Goal: Check status: Check status

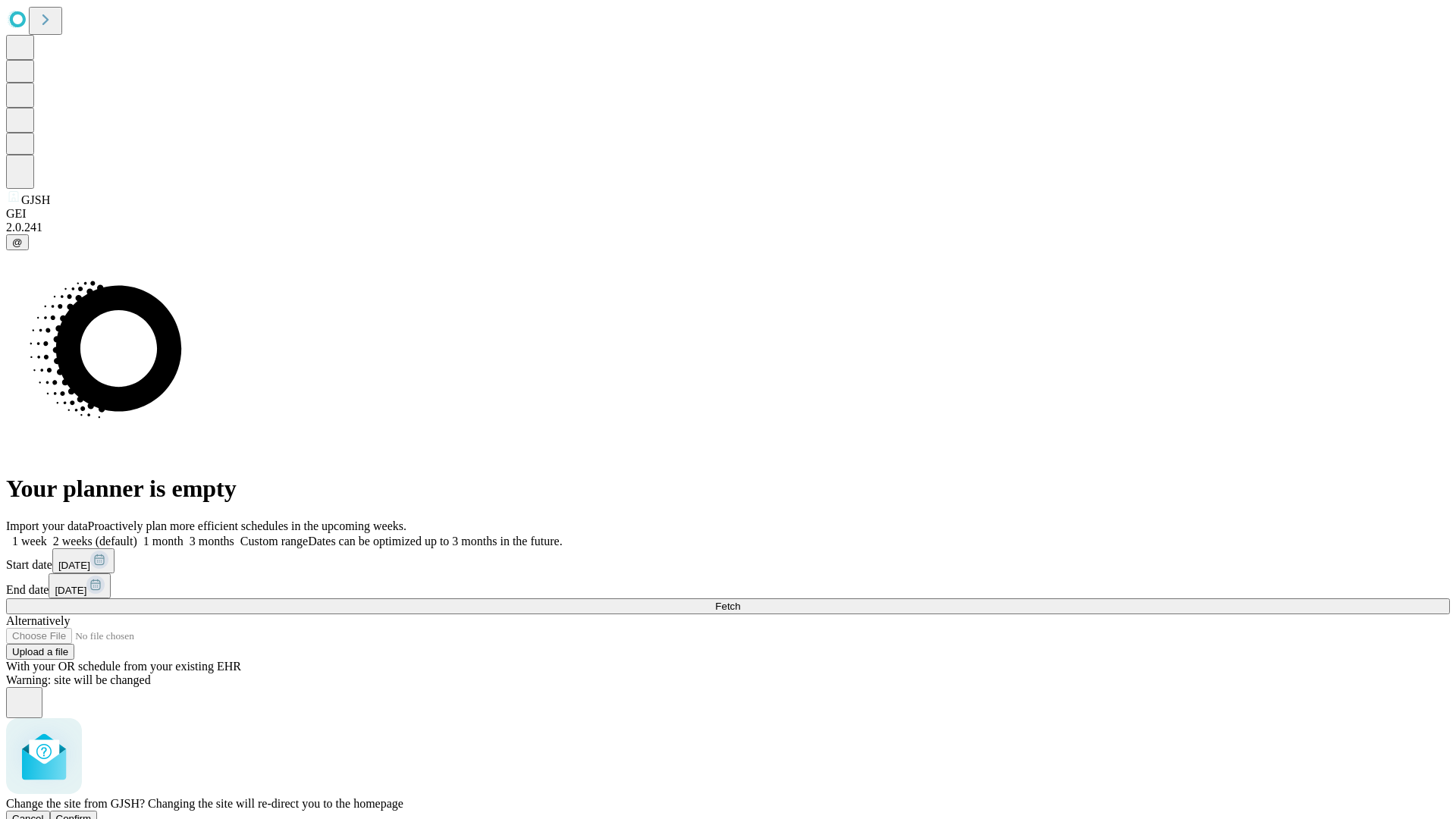
click at [91, 813] on span "Confirm" at bounding box center [74, 818] width 36 height 12
click at [47, 534] on label "1 week" at bounding box center [27, 540] width 41 height 13
click at [740, 601] on span "Fetch" at bounding box center [728, 606] width 25 height 12
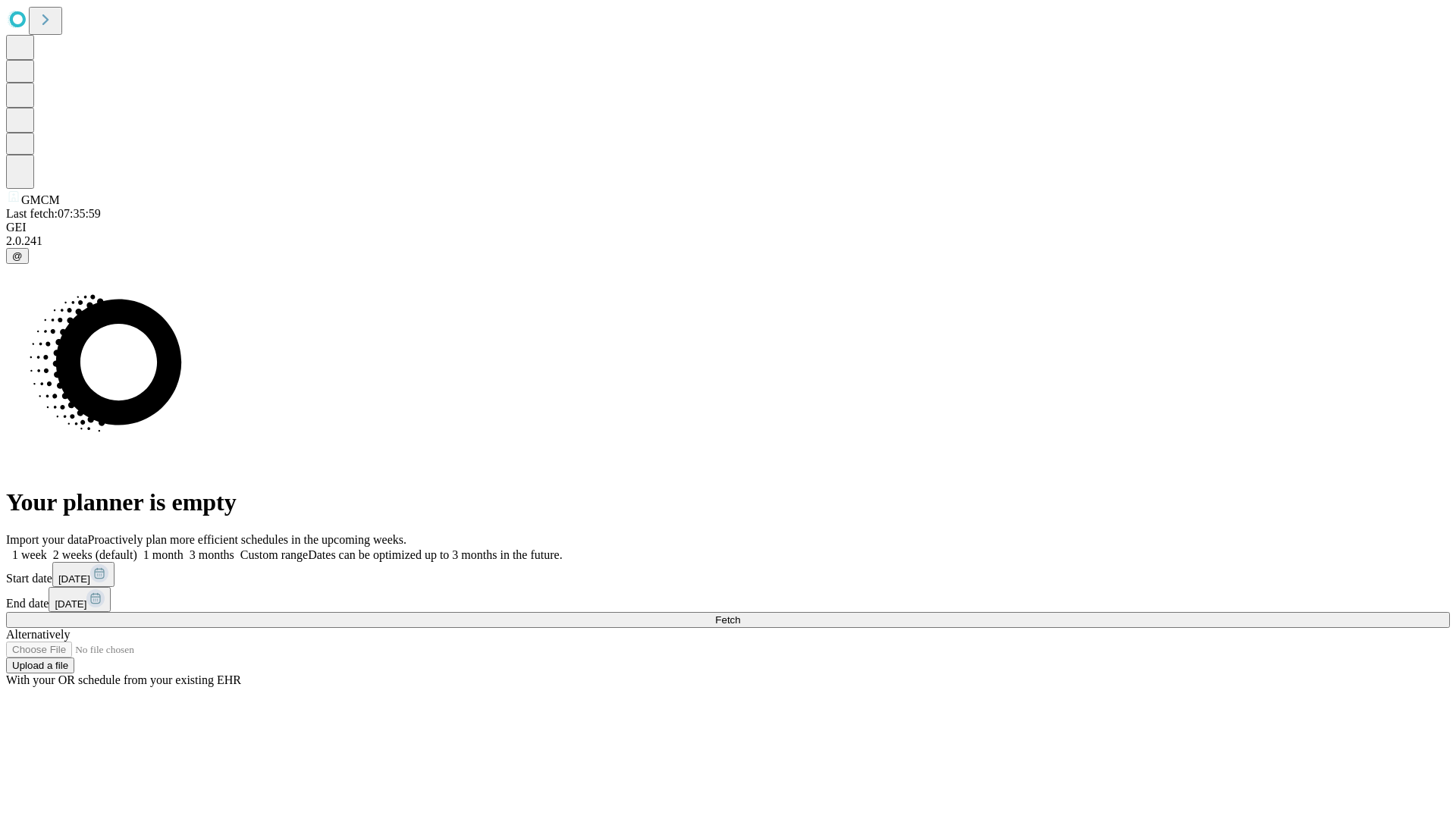
click at [47, 548] on label "1 week" at bounding box center [27, 555] width 41 height 13
click at [740, 614] on span "Fetch" at bounding box center [728, 619] width 25 height 12
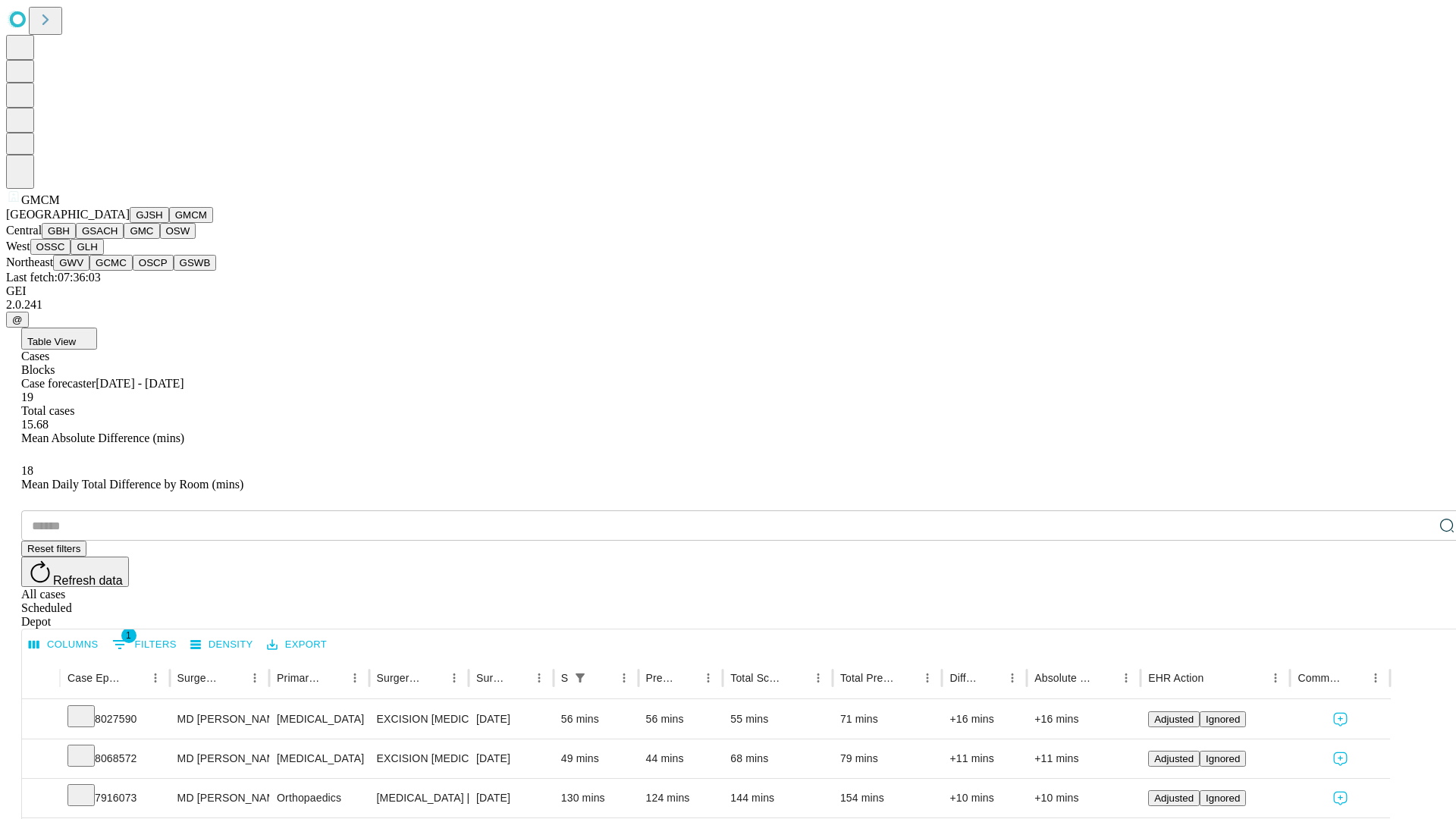
click at [75, 239] on button "GBH" at bounding box center [59, 231] width 34 height 16
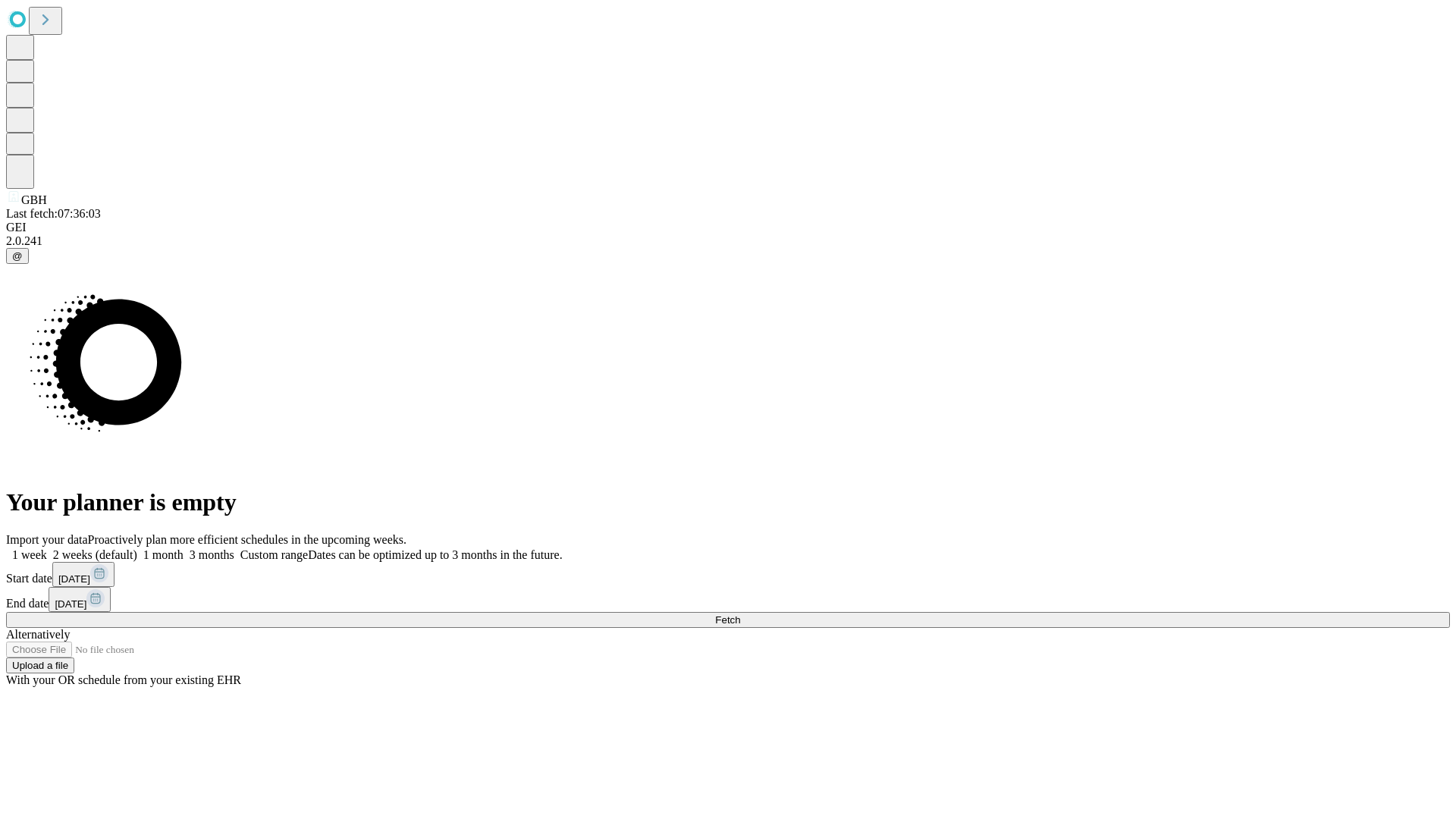
click at [47, 548] on label "1 week" at bounding box center [27, 555] width 41 height 13
click at [740, 614] on span "Fetch" at bounding box center [728, 619] width 25 height 12
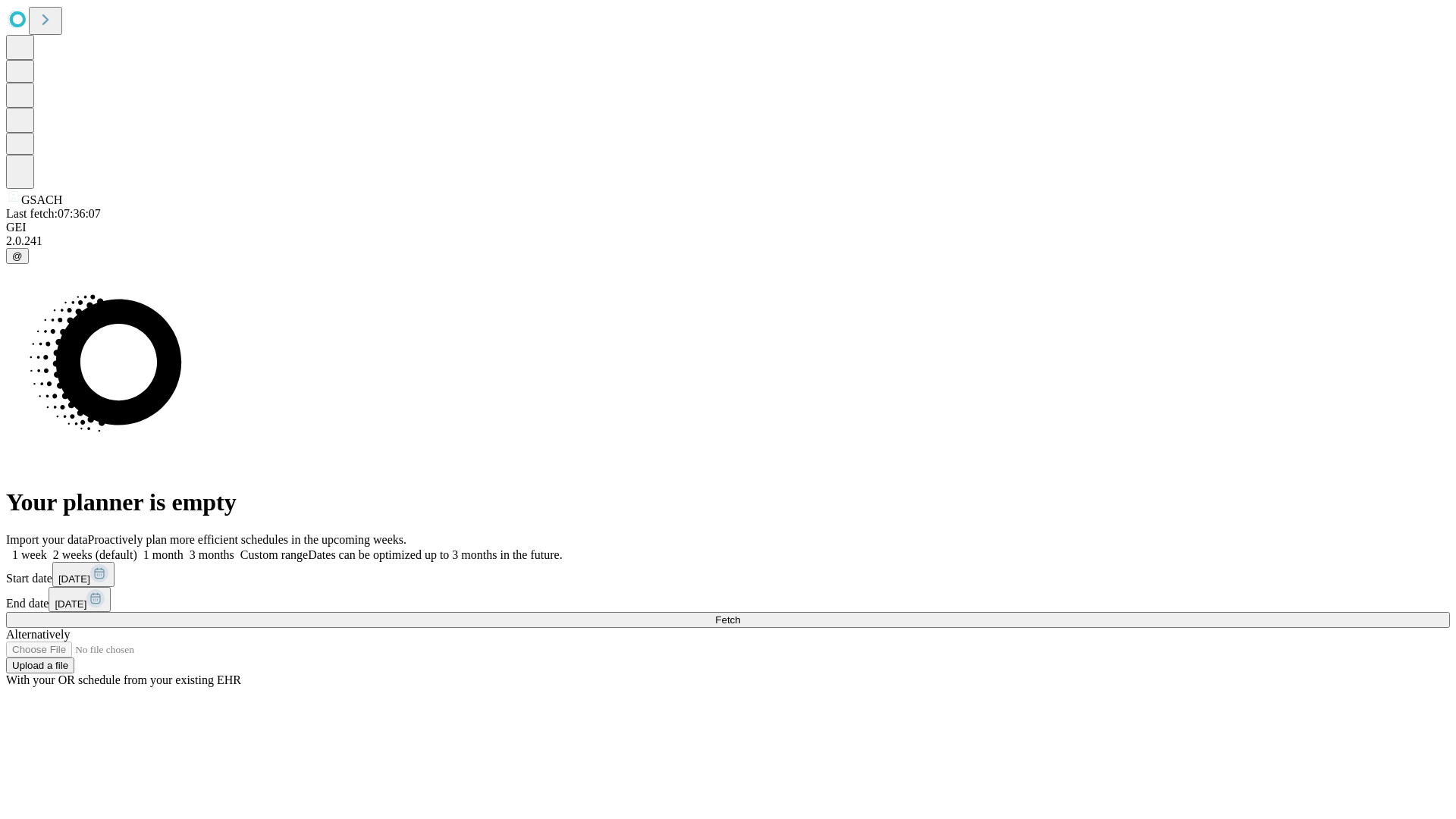
click at [47, 548] on label "1 week" at bounding box center [27, 555] width 41 height 13
click at [740, 614] on span "Fetch" at bounding box center [728, 619] width 25 height 12
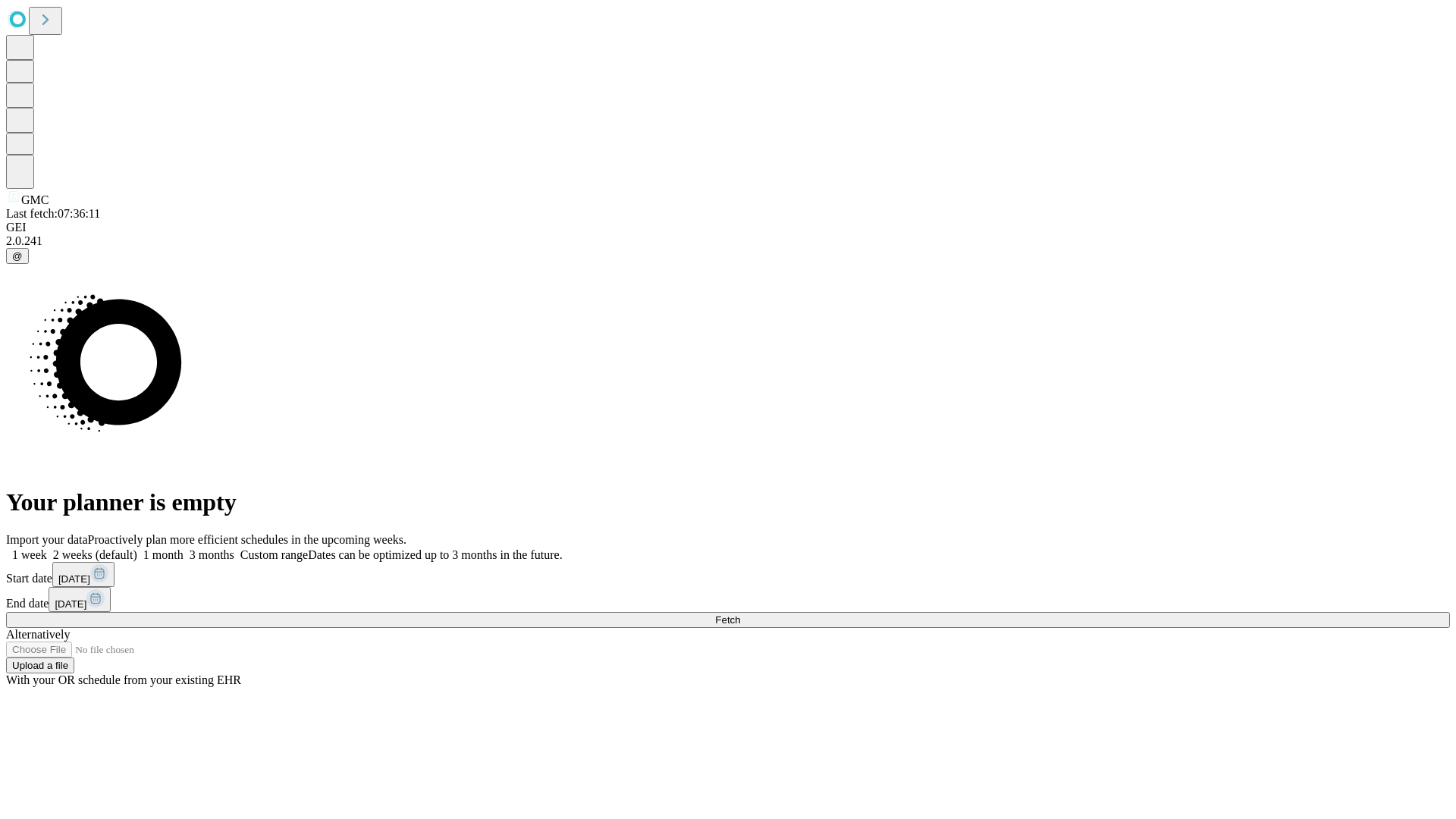
click at [47, 548] on label "1 week" at bounding box center [27, 555] width 41 height 13
click at [740, 614] on span "Fetch" at bounding box center [728, 619] width 25 height 12
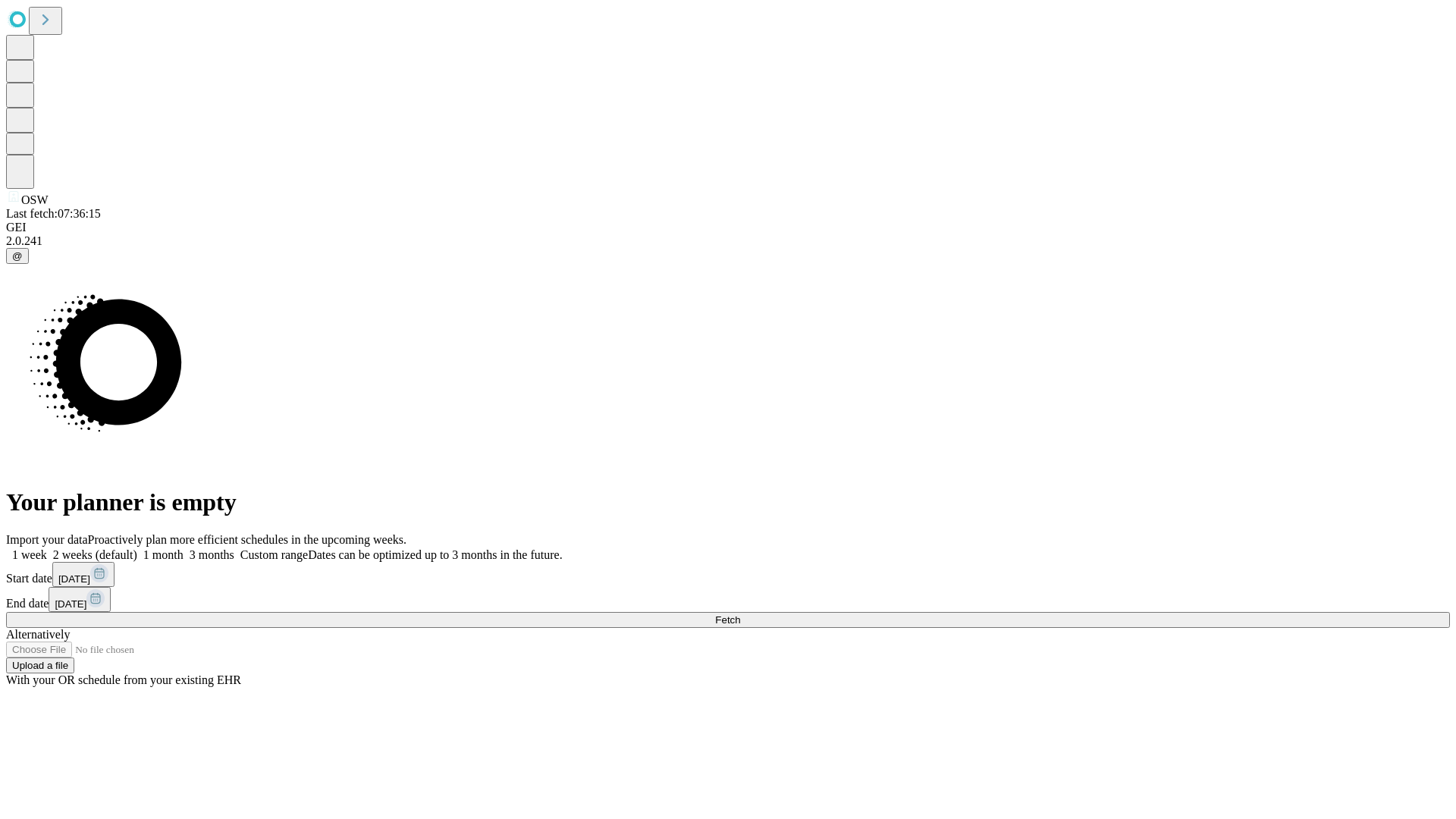
click at [740, 614] on span "Fetch" at bounding box center [728, 619] width 25 height 12
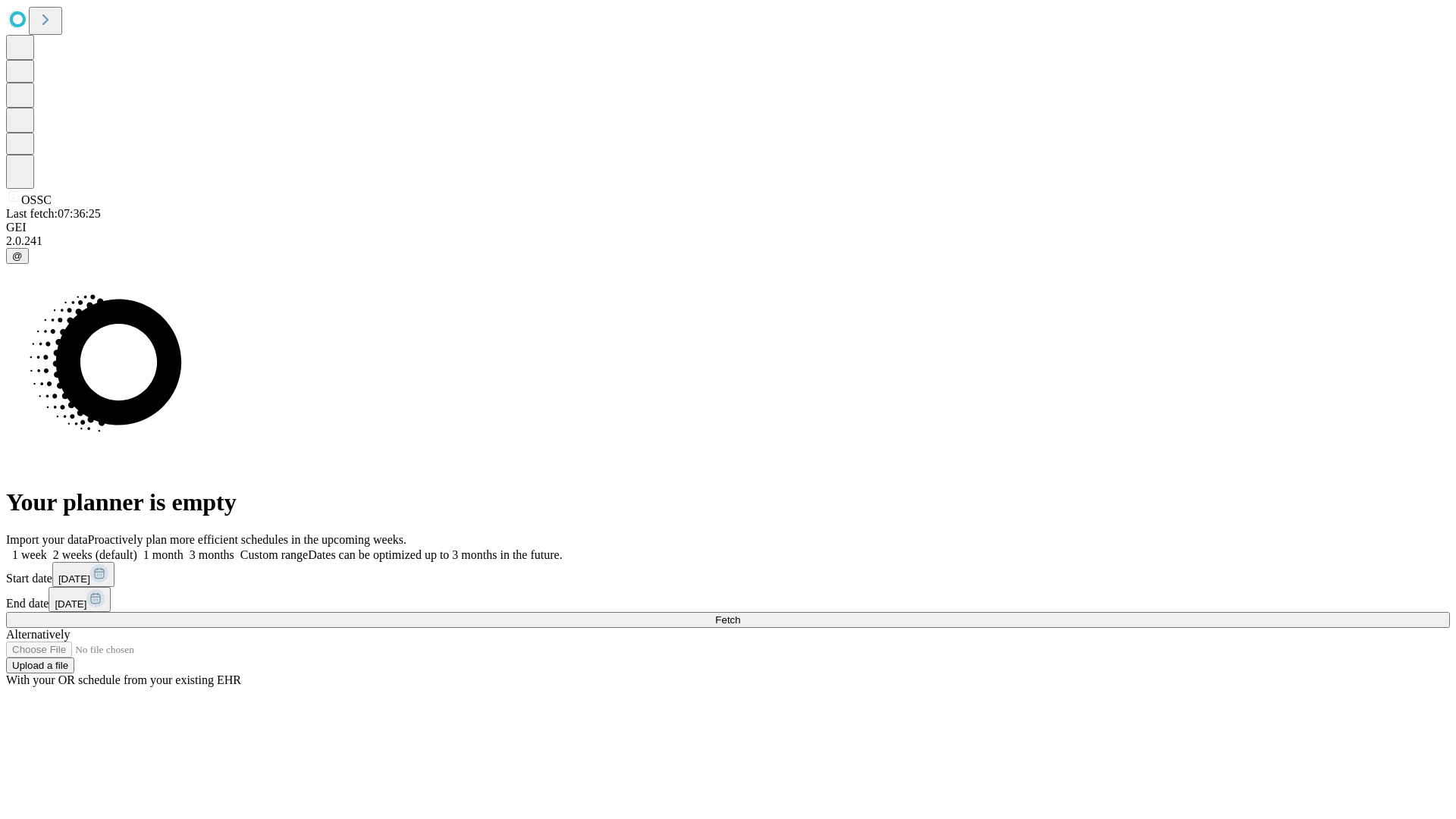
click at [740, 614] on span "Fetch" at bounding box center [728, 619] width 25 height 12
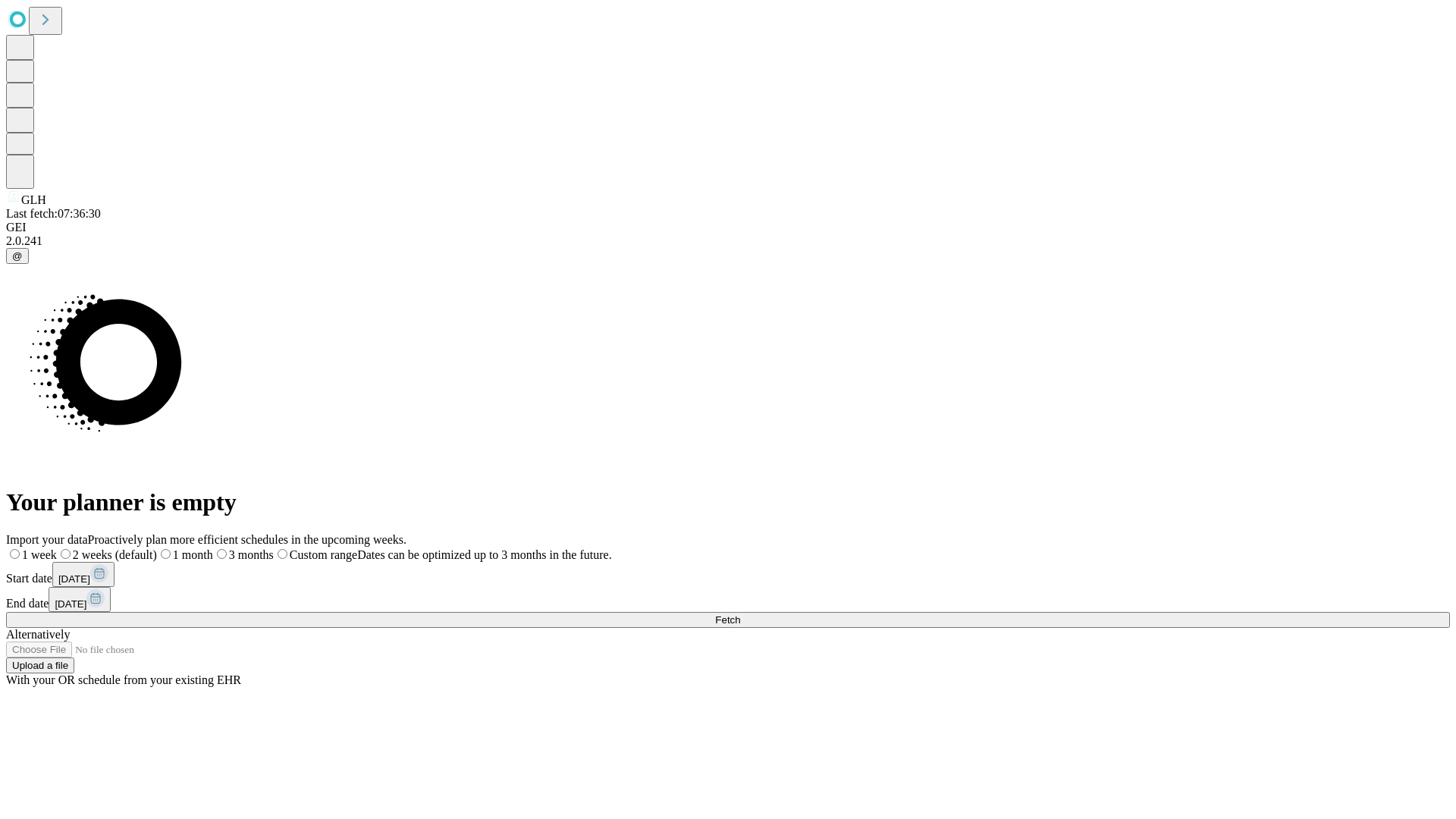
click at [57, 548] on label "1 week" at bounding box center [31, 555] width 51 height 13
click at [740, 614] on span "Fetch" at bounding box center [728, 619] width 25 height 12
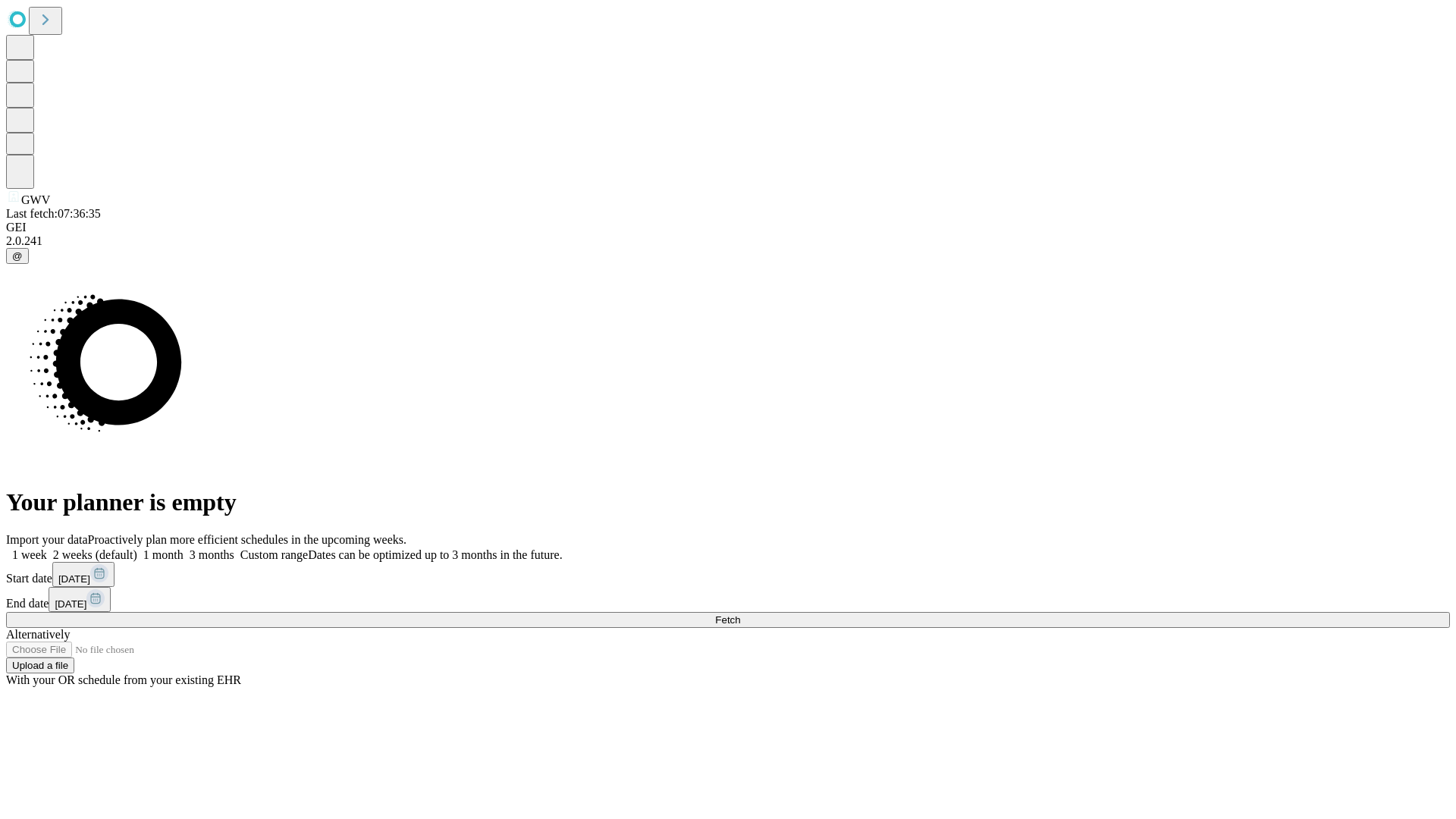
click at [740, 614] on span "Fetch" at bounding box center [728, 619] width 25 height 12
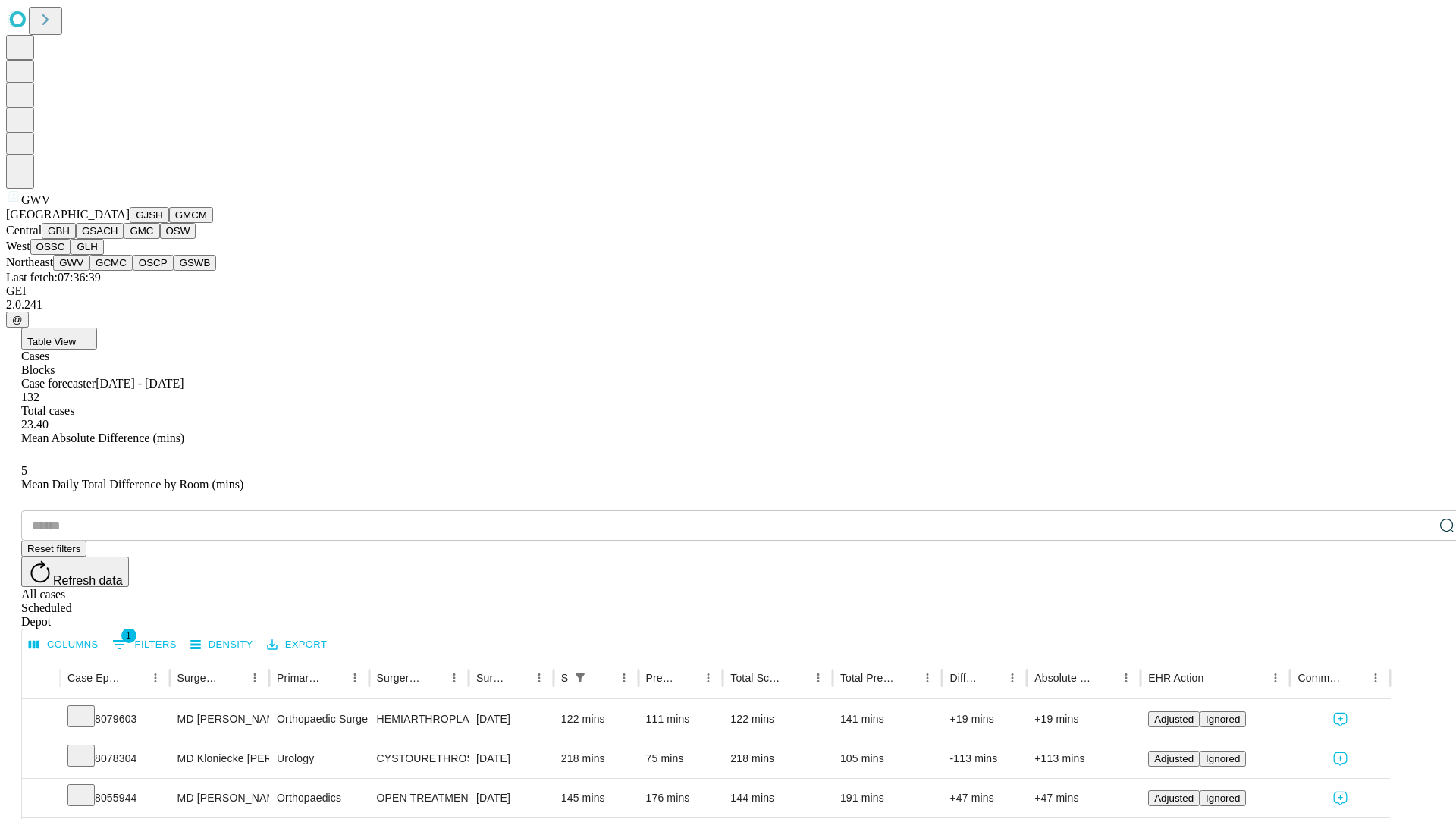
click at [117, 271] on button "GCMC" at bounding box center [111, 263] width 44 height 16
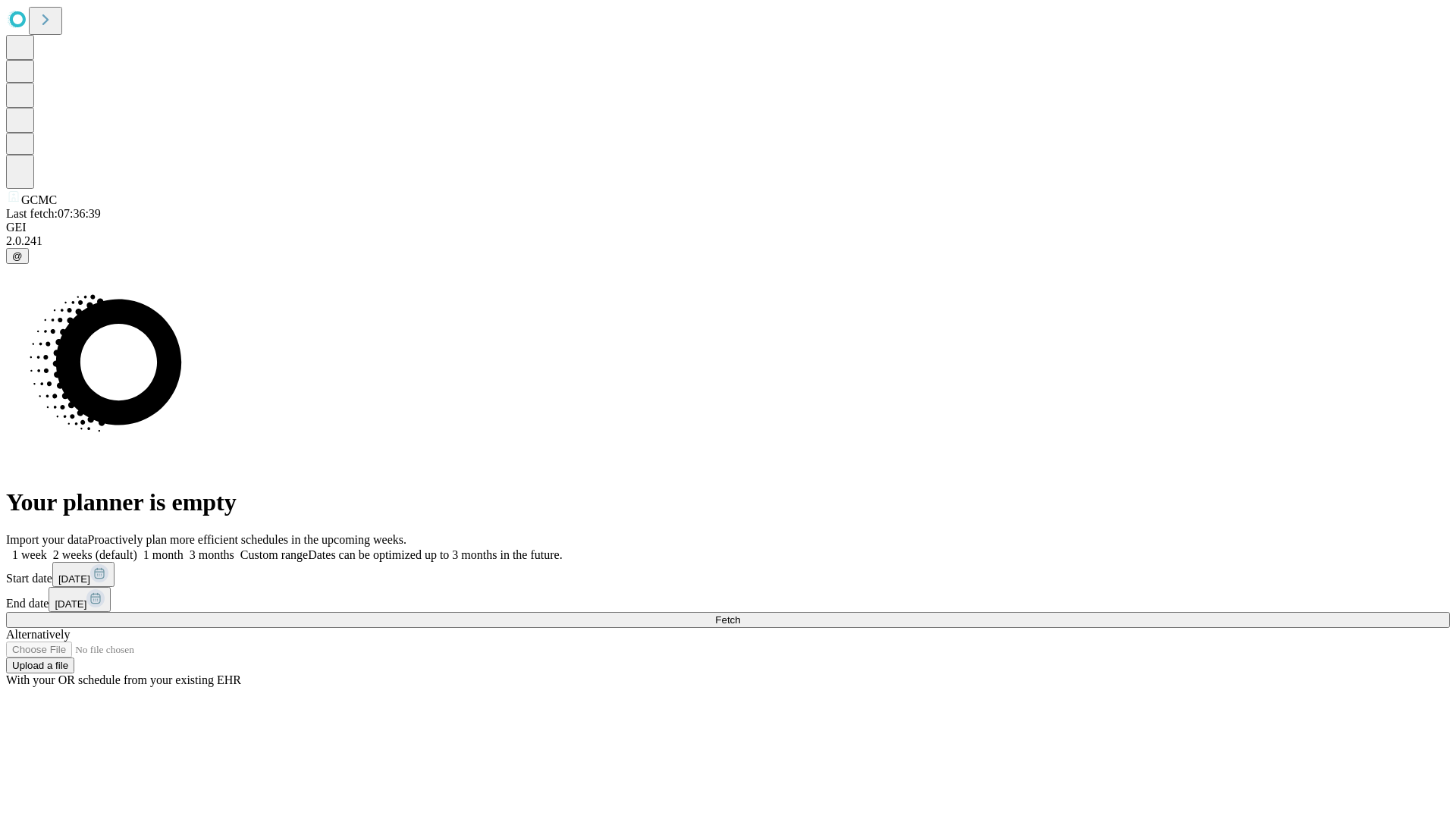
click at [47, 548] on label "1 week" at bounding box center [27, 555] width 41 height 13
click at [740, 614] on span "Fetch" at bounding box center [728, 619] width 25 height 12
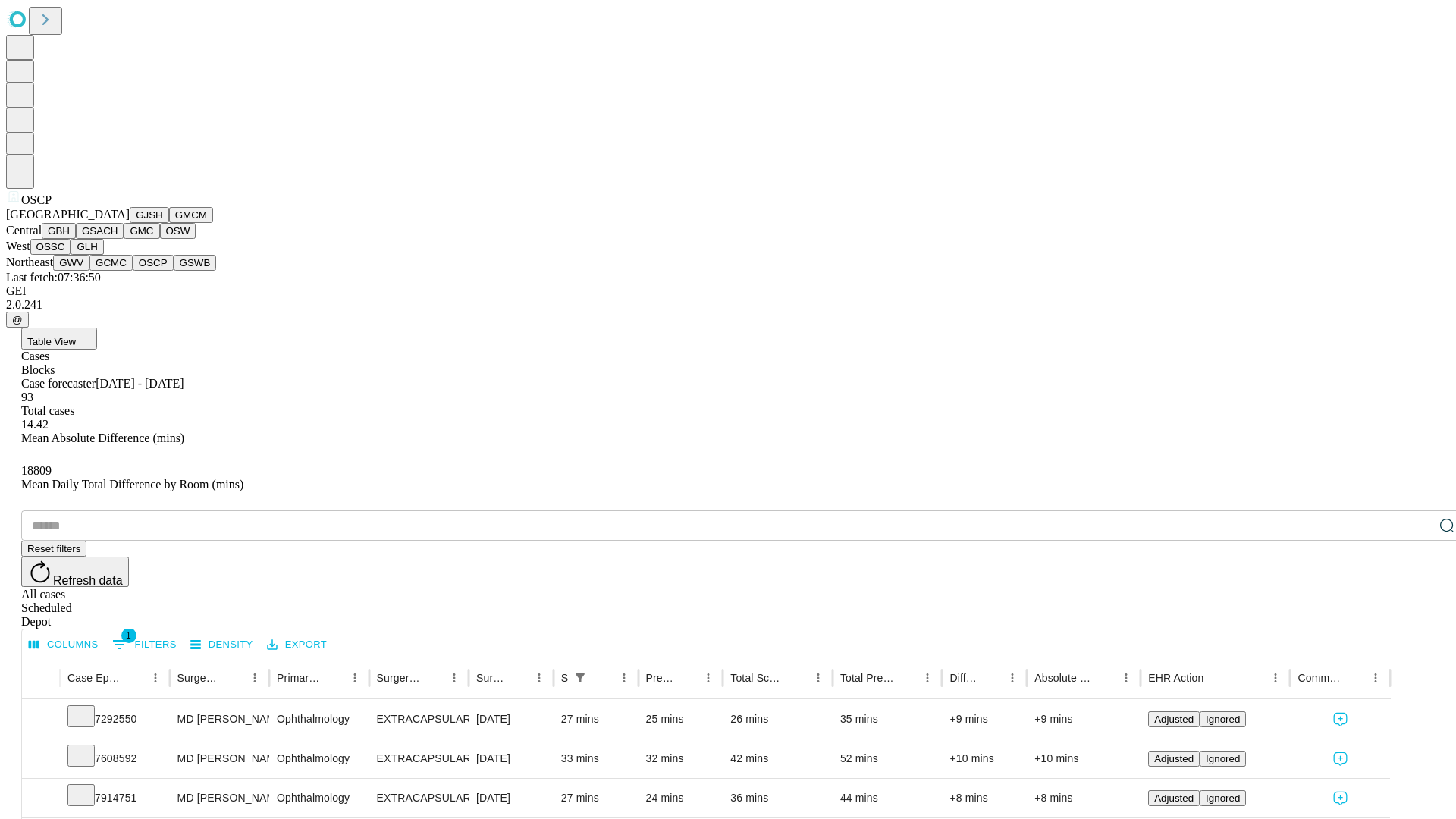
click at [174, 271] on button "GSWB" at bounding box center [195, 263] width 44 height 16
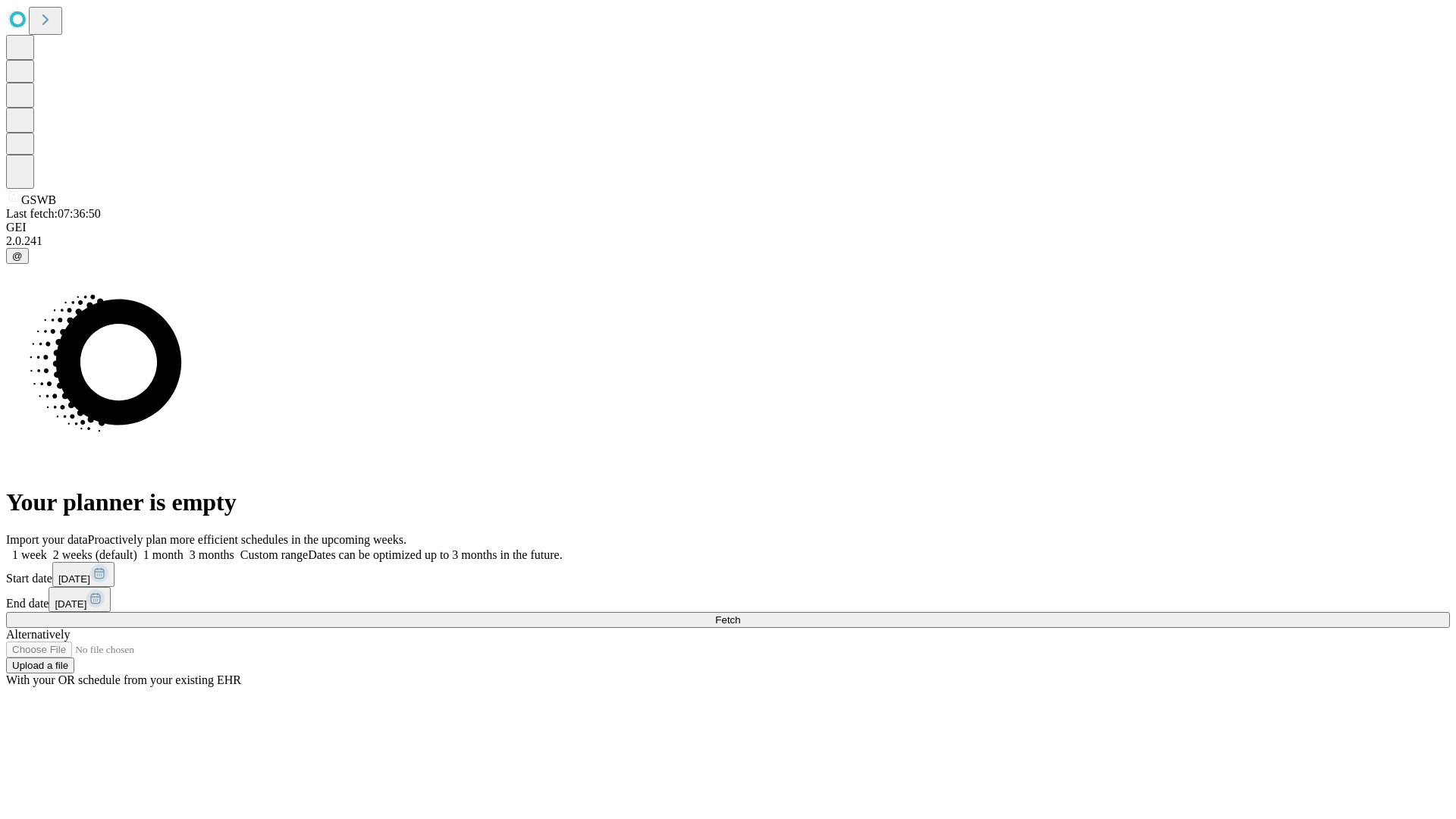
click at [740, 614] on span "Fetch" at bounding box center [728, 619] width 25 height 12
